Goal: Information Seeking & Learning: Learn about a topic

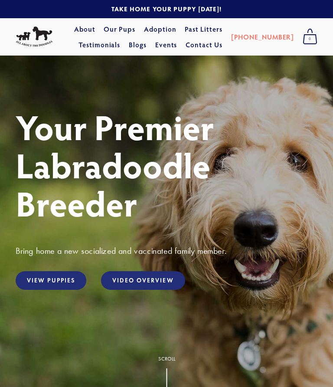
click at [48, 282] on link "View Puppies" at bounding box center [51, 280] width 71 height 19
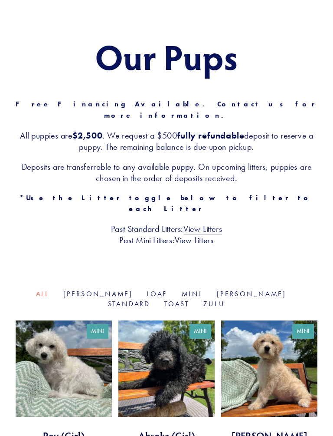
scroll to position [82, 0]
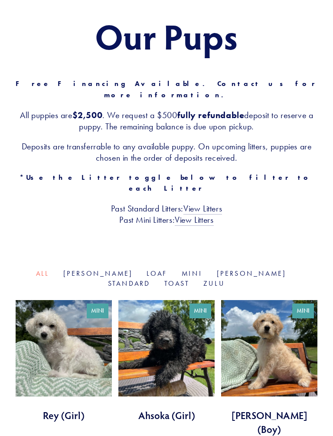
click at [182, 269] on link "Mini" at bounding box center [192, 273] width 21 height 8
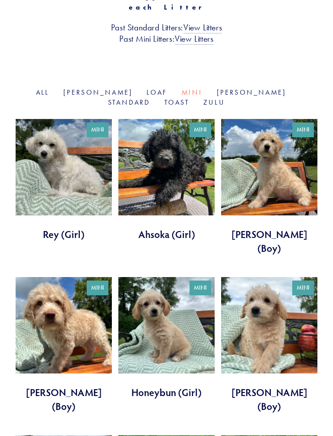
scroll to position [265, 0]
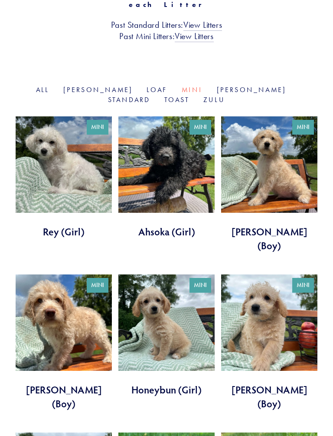
click at [64, 293] on link at bounding box center [64, 343] width 96 height 136
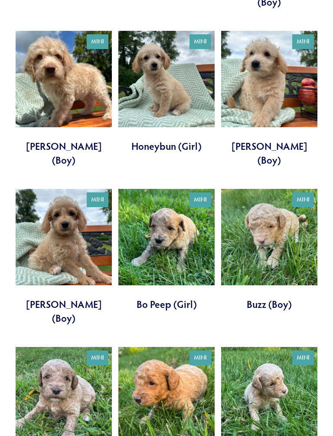
scroll to position [509, 0]
click at [51, 347] on link at bounding box center [64, 408] width 96 height 122
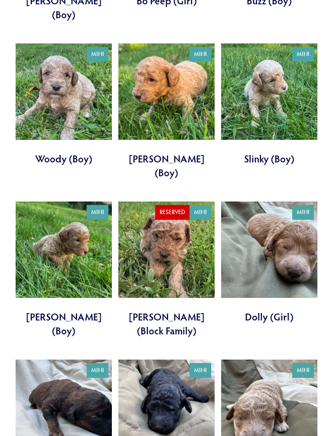
scroll to position [824, 0]
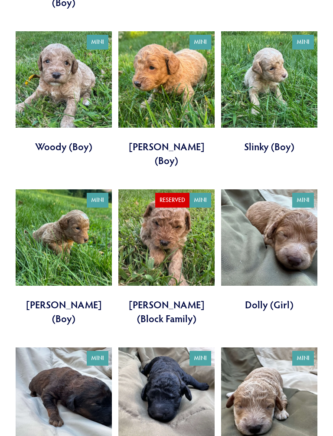
click at [157, 348] on link at bounding box center [166, 416] width 96 height 136
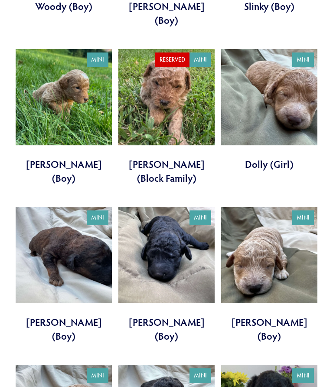
scroll to position [964, 0]
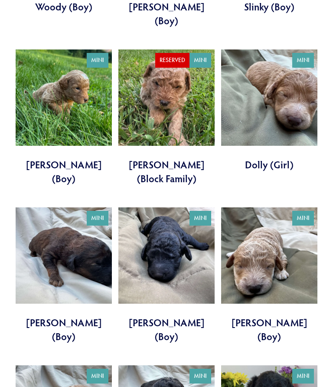
click at [54, 207] on link at bounding box center [64, 275] width 96 height 136
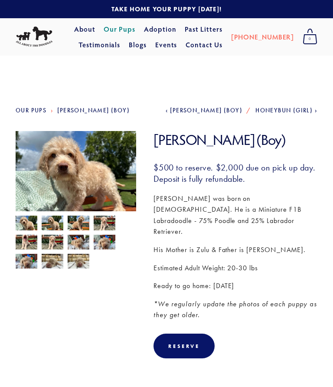
click at [56, 223] on img at bounding box center [53, 224] width 22 height 16
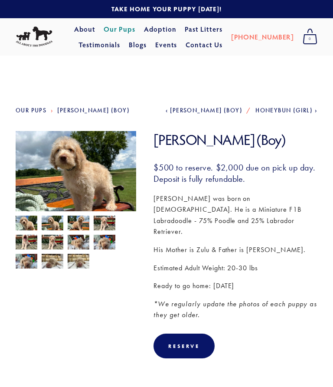
click at [100, 226] on img at bounding box center [105, 224] width 22 height 16
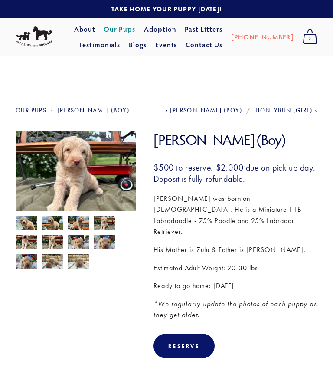
click at [23, 244] on img at bounding box center [27, 243] width 22 height 16
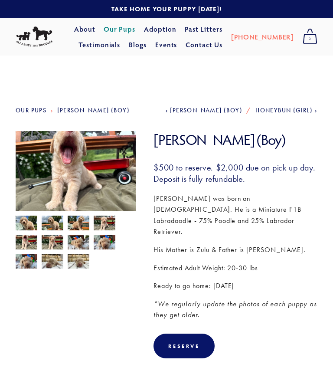
click at [51, 242] on img at bounding box center [53, 243] width 22 height 16
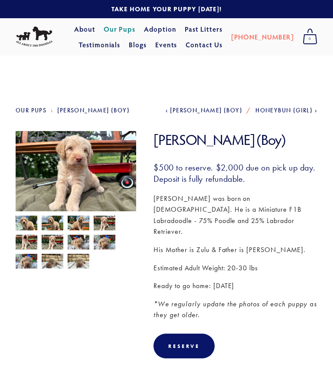
click at [82, 246] on img at bounding box center [79, 242] width 22 height 16
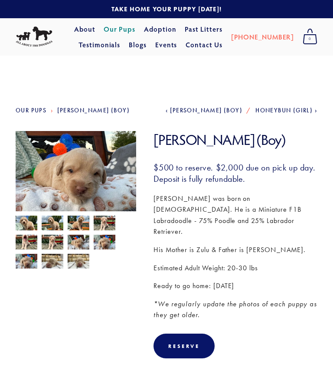
click at [101, 244] on img at bounding box center [105, 242] width 22 height 16
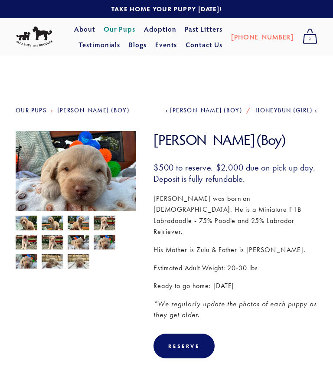
click at [78, 262] on img at bounding box center [79, 261] width 22 height 16
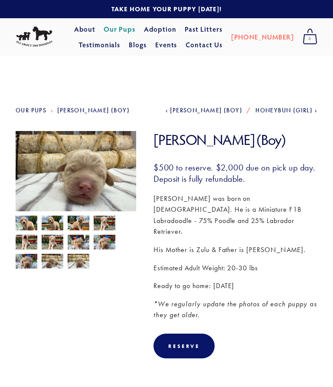
click at [45, 260] on img at bounding box center [53, 261] width 22 height 16
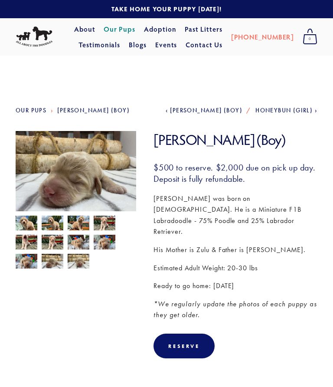
click at [21, 262] on img at bounding box center [27, 261] width 22 height 16
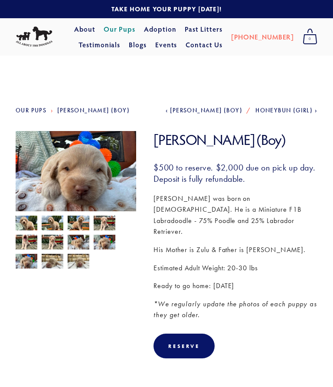
click at [30, 221] on img at bounding box center [27, 224] width 22 height 16
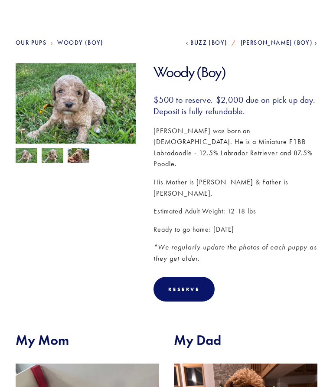
scroll to position [61, 0]
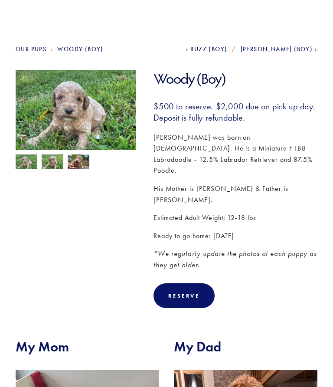
click at [23, 161] on img at bounding box center [27, 163] width 22 height 16
click at [48, 163] on img at bounding box center [53, 163] width 22 height 16
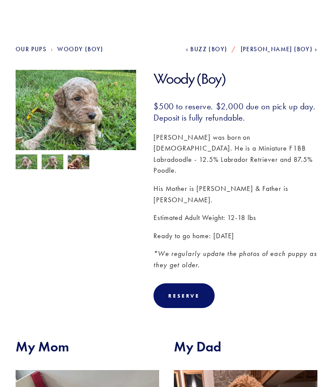
click at [77, 167] on img at bounding box center [79, 163] width 22 height 16
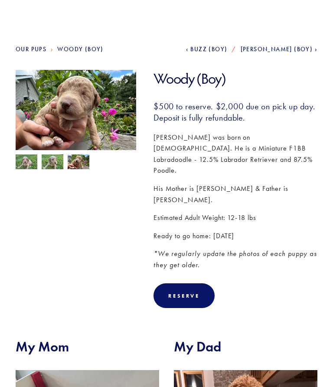
click at [26, 166] on img at bounding box center [27, 163] width 22 height 16
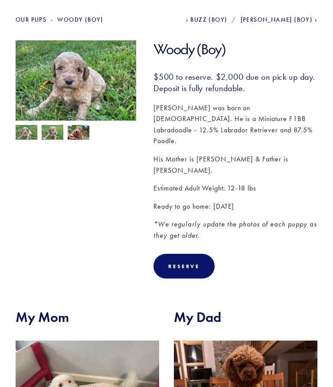
scroll to position [71, 0]
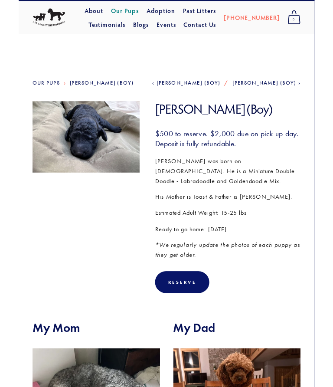
scroll to position [16, 0]
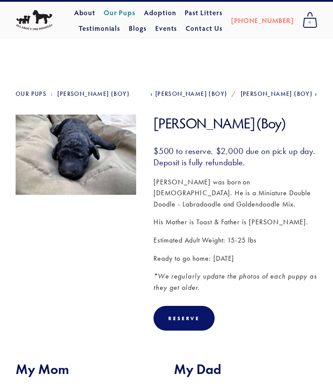
click at [73, 160] on img at bounding box center [76, 155] width 121 height 91
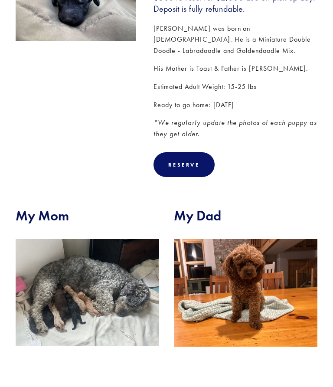
scroll to position [0, 0]
